Goal: Obtain resource: Download file/media

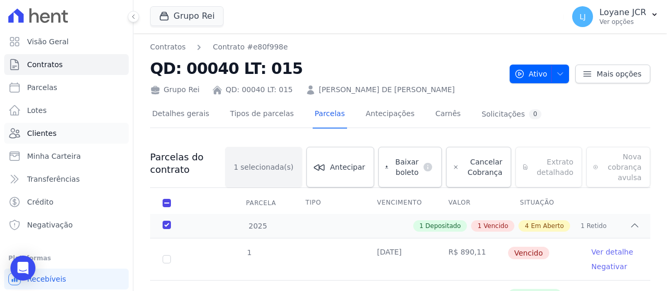
scroll to position [10, 0]
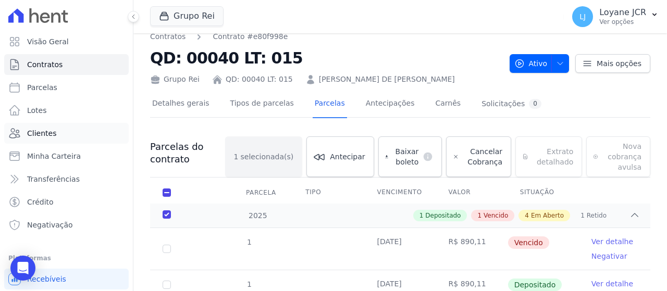
click at [97, 134] on link "Clientes" at bounding box center [66, 133] width 124 height 21
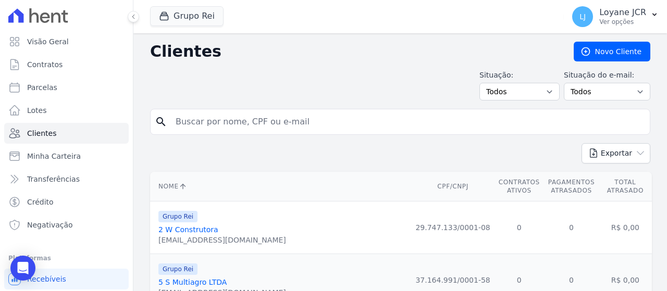
click at [294, 121] on input "search" at bounding box center [407, 121] width 476 height 21
paste input "[PERSON_NAME] [PERSON_NAME]"
type input "[PERSON_NAME] [PERSON_NAME]"
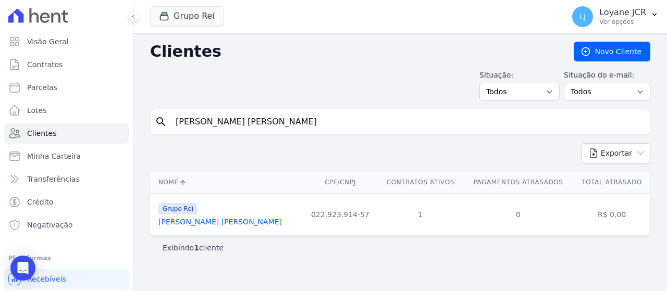
click at [266, 223] on link "[PERSON_NAME] [PERSON_NAME]" at bounding box center [219, 222] width 123 height 8
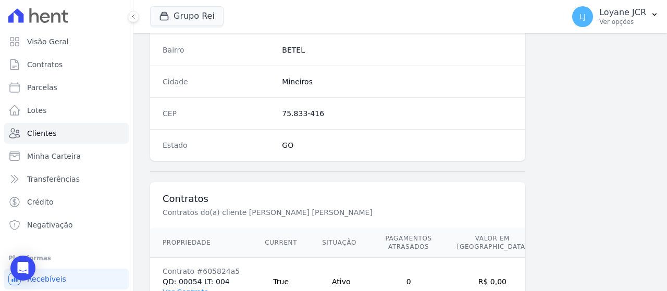
scroll to position [782, 0]
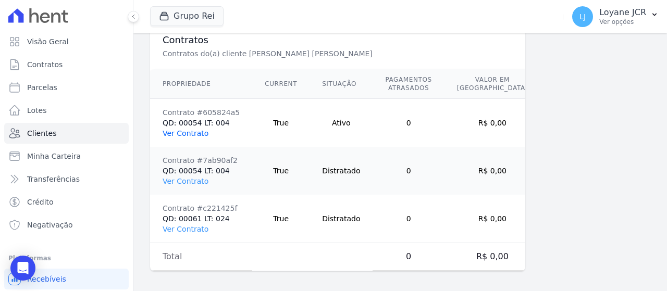
click at [184, 129] on link "Ver Contrato" at bounding box center [185, 133] width 46 height 8
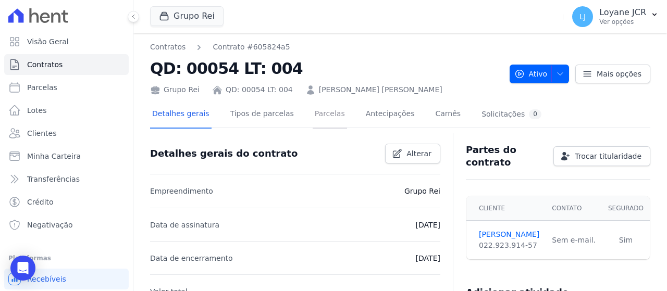
click at [312, 117] on link "Parcelas" at bounding box center [329, 115] width 34 height 28
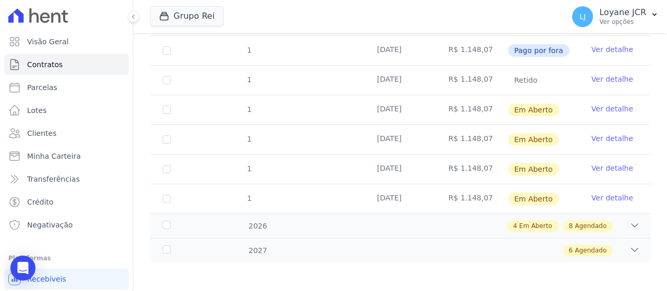
scroll to position [130, 0]
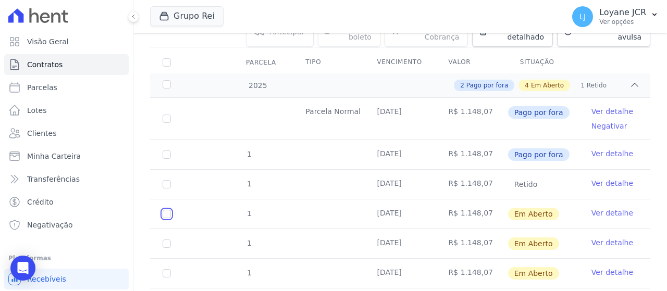
click at [167, 213] on input "checkbox" at bounding box center [166, 214] width 8 height 8
checkbox input "true"
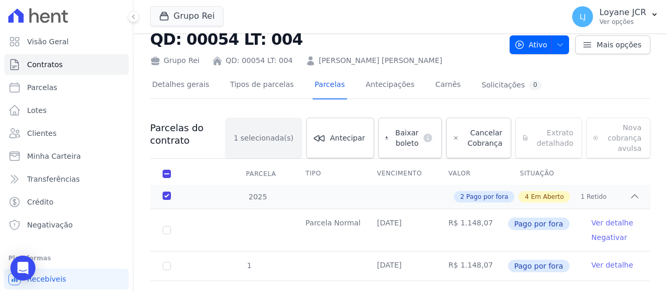
scroll to position [26, 0]
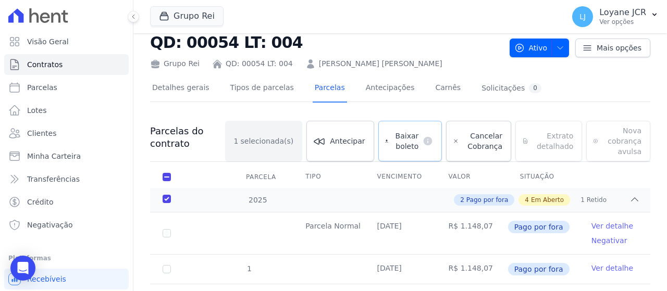
click at [404, 141] on span "Baixar boleto" at bounding box center [405, 141] width 26 height 21
